Goal: Information Seeking & Learning: Learn about a topic

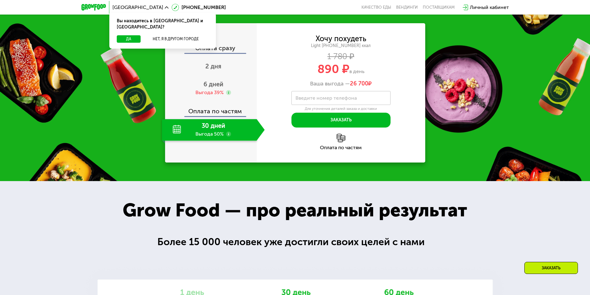
scroll to position [651, 0]
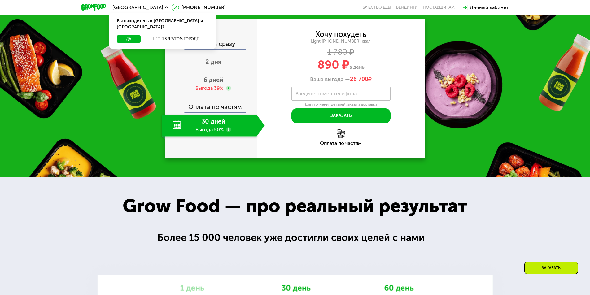
click at [340, 146] on div "Оплата по частям" at bounding box center [341, 143] width 169 height 5
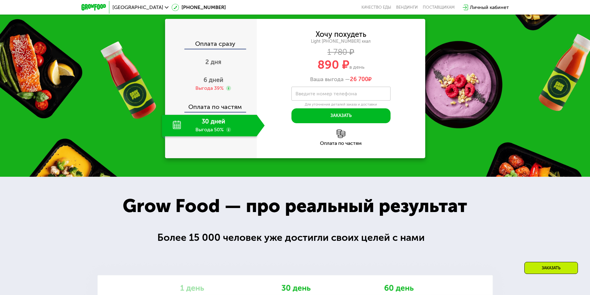
click at [340, 138] on img at bounding box center [341, 133] width 9 height 9
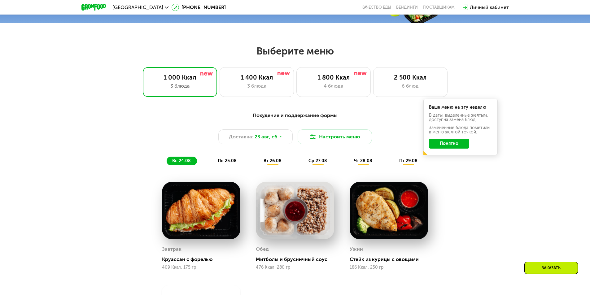
scroll to position [341, 0]
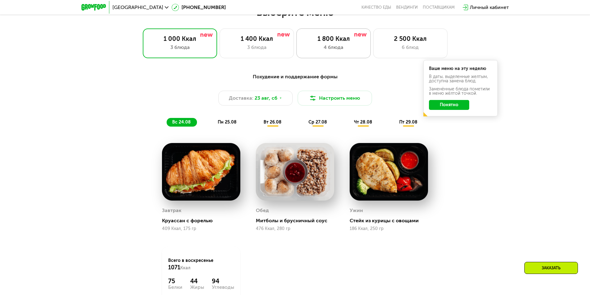
click at [350, 42] on div "1 800 Ккал" at bounding box center [333, 38] width 61 height 7
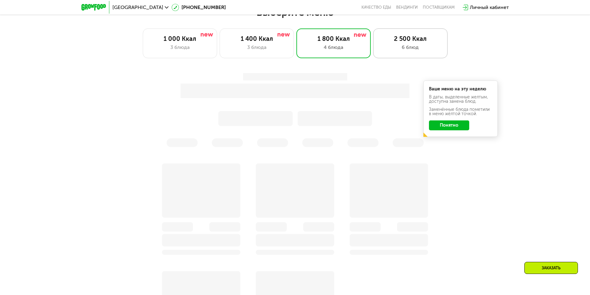
click at [396, 51] on div "6 блюд" at bounding box center [410, 47] width 61 height 7
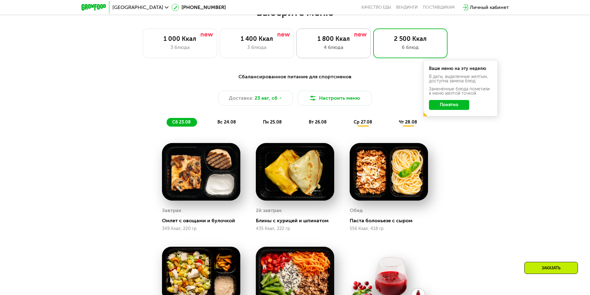
click at [339, 48] on div "4 блюда" at bounding box center [333, 47] width 61 height 7
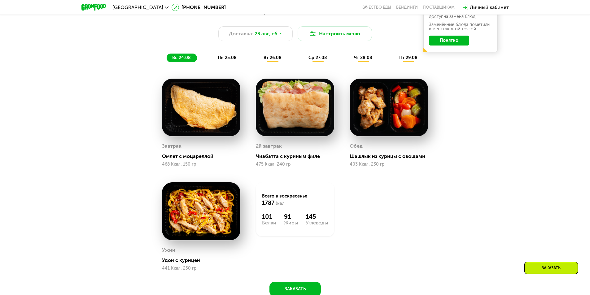
scroll to position [403, 0]
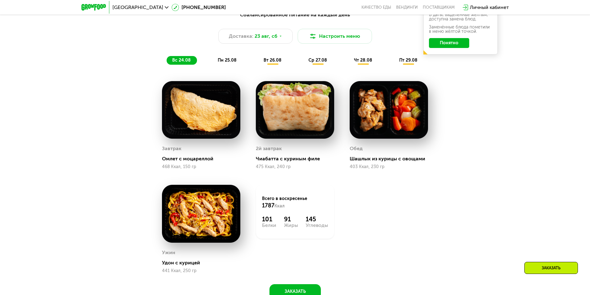
click at [225, 62] on span "пн 25.08" at bounding box center [227, 60] width 19 height 5
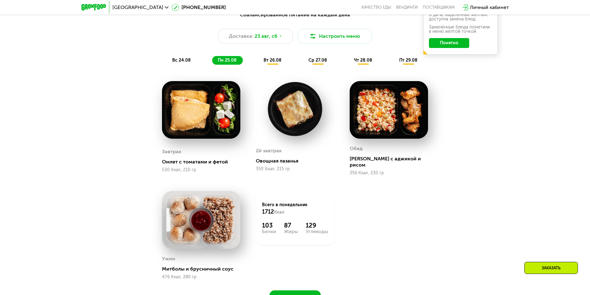
click at [273, 62] on span "вт 26.08" at bounding box center [273, 60] width 18 height 5
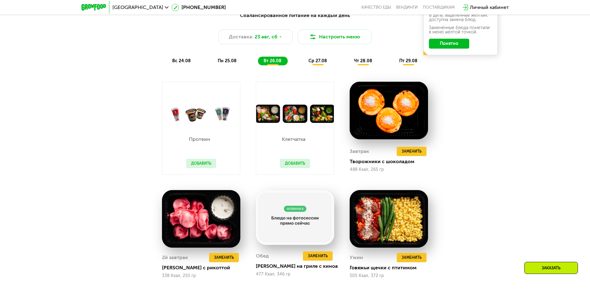
scroll to position [372, 0]
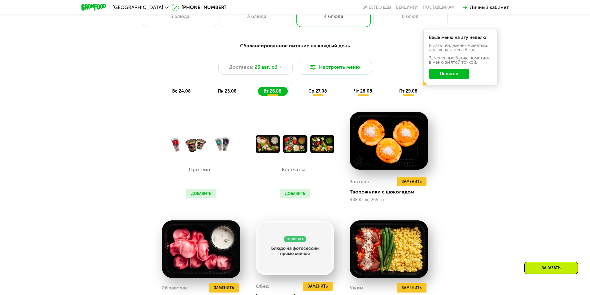
click at [314, 94] on span "ср 27.08" at bounding box center [318, 91] width 19 height 5
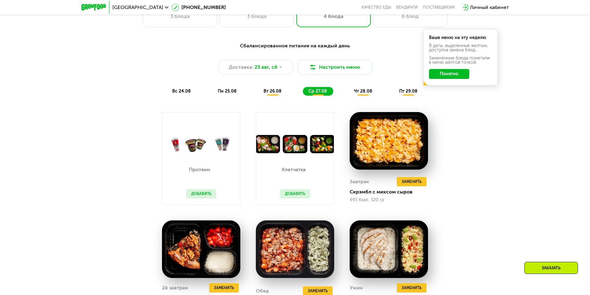
click at [394, 91] on div "чт 28.08" at bounding box center [409, 91] width 30 height 9
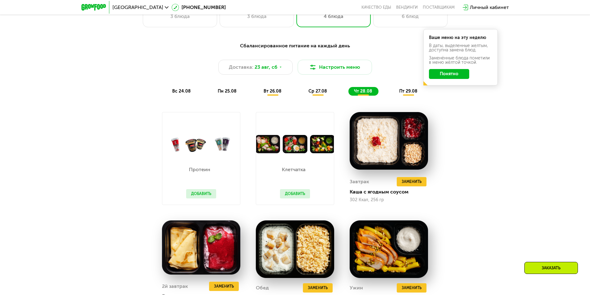
click at [412, 93] on span "пт 29.08" at bounding box center [408, 91] width 18 height 5
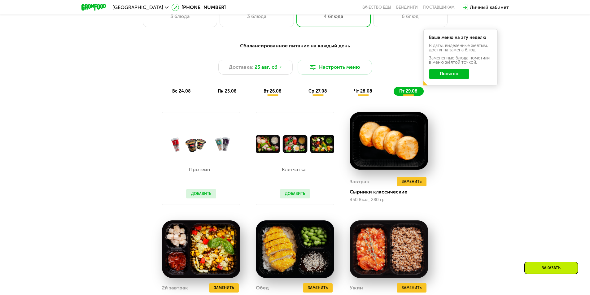
click at [505, 112] on div "Сбалансированное питание на каждый день Доставка: [DATE] Настроить меню вс 24.0…" at bounding box center [295, 229] width 590 height 393
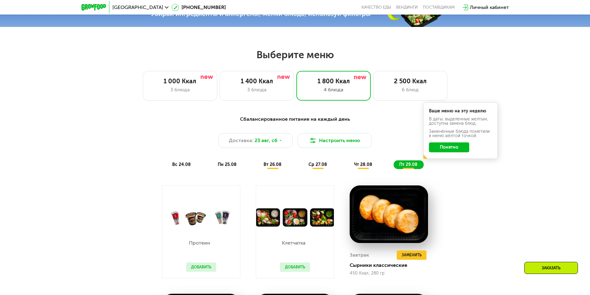
scroll to position [279, 0]
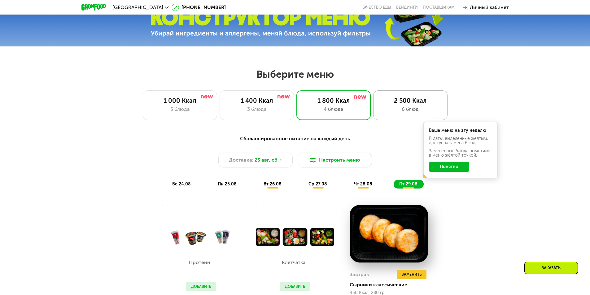
click at [414, 104] on div "2 500 Ккал" at bounding box center [410, 100] width 61 height 7
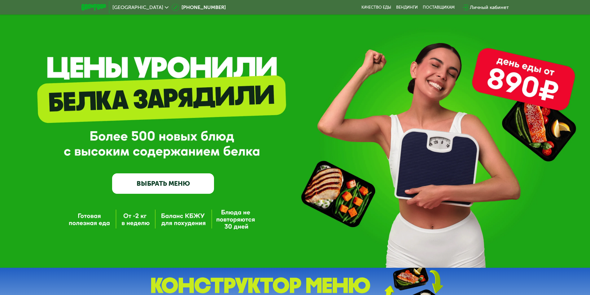
scroll to position [0, 0]
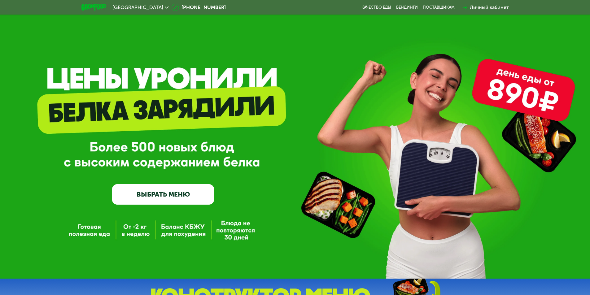
click at [379, 7] on link "Качество еды" at bounding box center [377, 7] width 30 height 5
